Goal: Transaction & Acquisition: Purchase product/service

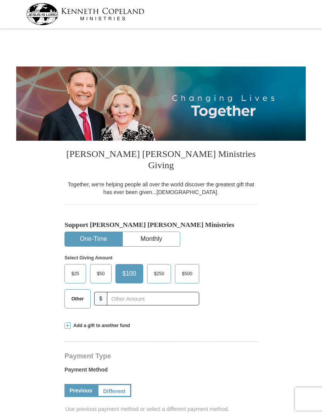
select select "[GEOGRAPHIC_DATA]"
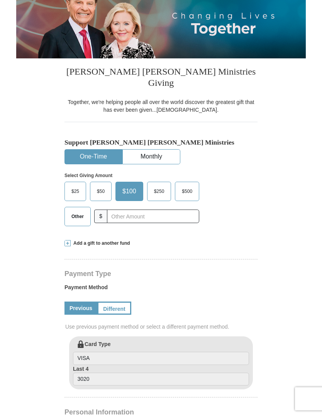
scroll to position [82, 0]
click at [125, 209] on input "text" at bounding box center [153, 216] width 92 height 14
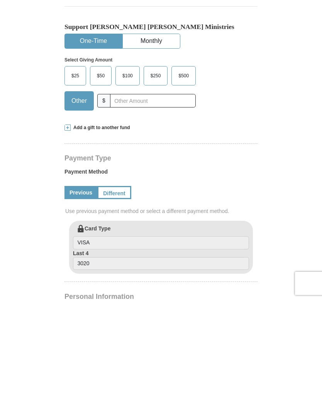
click at [69, 240] on span at bounding box center [68, 243] width 6 height 6
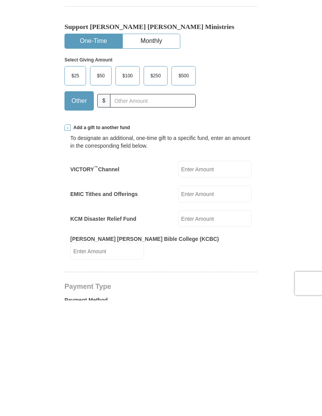
scroll to position [198, 0]
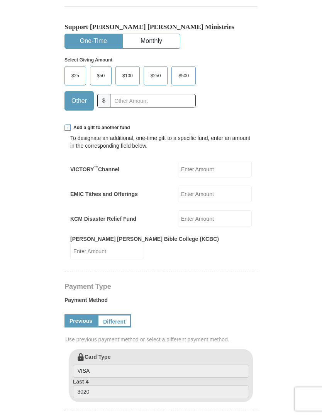
click at [208, 186] on input "EMIC Tithes and Offerings" at bounding box center [215, 194] width 74 height 17
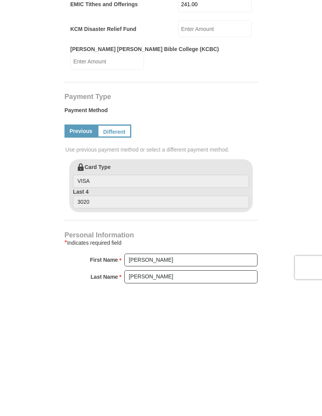
scroll to position [260, 0]
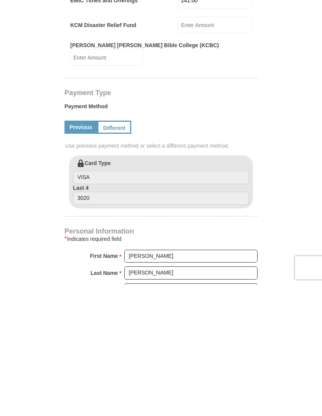
type input "241.00"
click at [122, 252] on link "Different" at bounding box center [114, 258] width 34 height 13
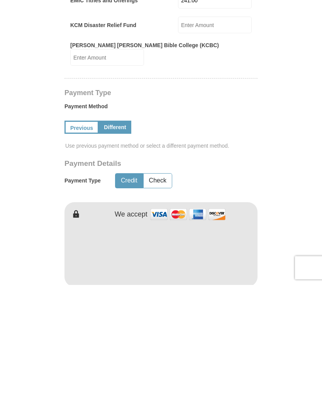
scroll to position [392, 0]
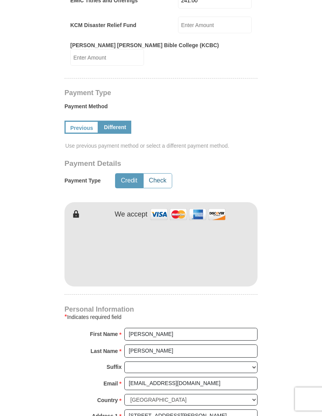
click at [158, 174] on button "Check" at bounding box center [158, 181] width 28 height 14
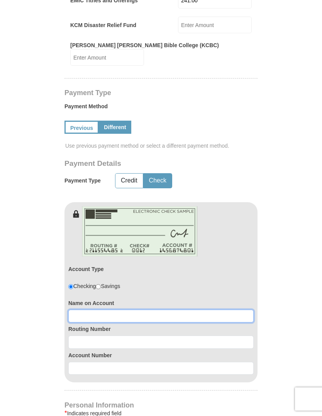
click at [80, 310] on input at bounding box center [161, 316] width 186 height 13
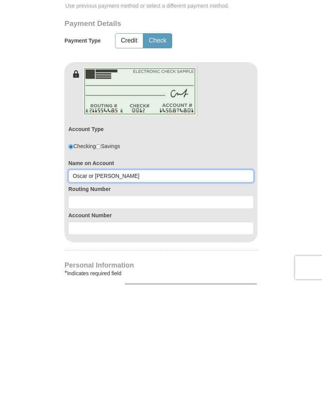
type input "Oscar or Blanca E Perez"
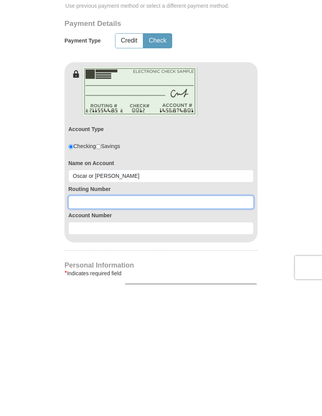
click at [79, 327] on input at bounding box center [161, 333] width 186 height 13
type input "071921891"
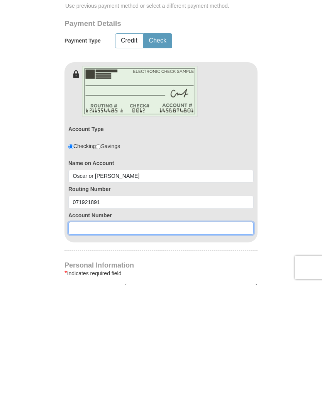
click at [83, 353] on input at bounding box center [161, 359] width 186 height 13
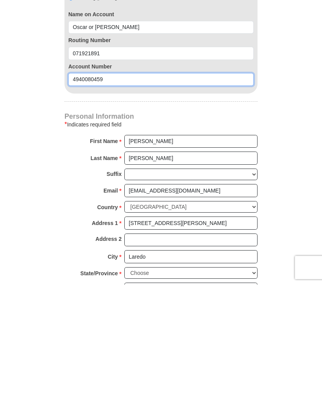
type input "4940080459"
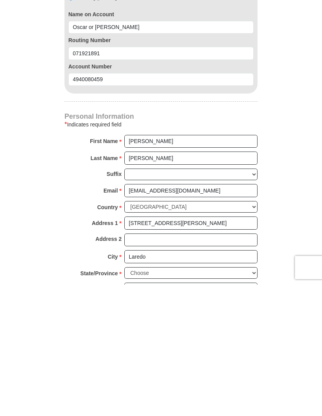
click at [293, 138] on form "Kenneth Copeland Ministries Giving Together, we're helping people all over the …" at bounding box center [161, 42] width 290 height 1120
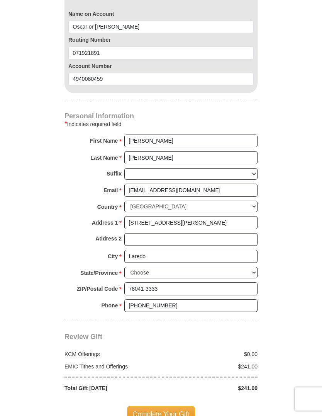
click at [121, 136] on span "*" at bounding box center [120, 141] width 3 height 11
click at [124, 135] on input "Blanca" at bounding box center [190, 141] width 133 height 13
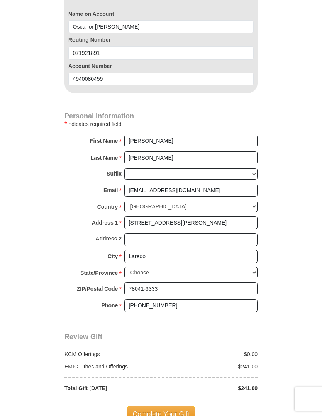
click at [121, 136] on span "*" at bounding box center [120, 141] width 3 height 11
click at [124, 135] on input "Blanca" at bounding box center [190, 141] width 133 height 13
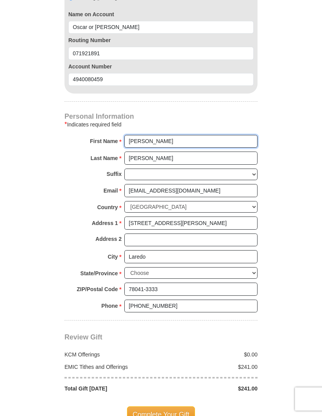
click at [129, 135] on input "Blanca" at bounding box center [190, 141] width 133 height 13
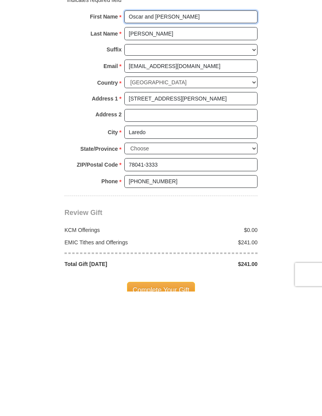
type input "Oscar and Blanca"
click at [164, 406] on span "Complete Your Gift" at bounding box center [161, 414] width 68 height 16
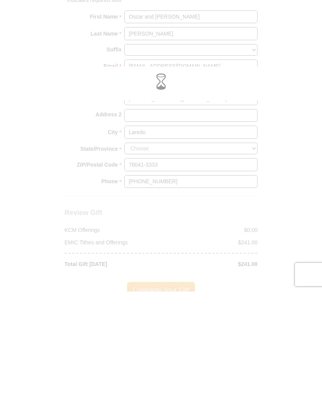
scroll to position [805, 0]
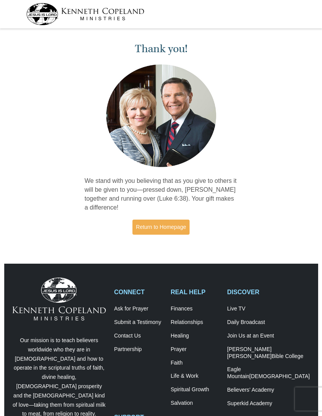
click at [163, 224] on link "Return to Homepage" at bounding box center [161, 227] width 57 height 15
